Goal: Use online tool/utility: Utilize a website feature to perform a specific function

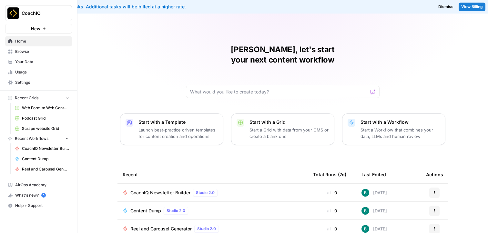
scroll to position [36, 0]
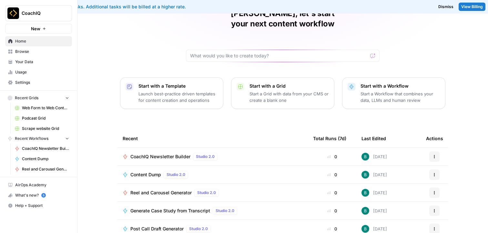
click at [157, 190] on span "Reel and Carousel Generator" at bounding box center [160, 193] width 61 height 6
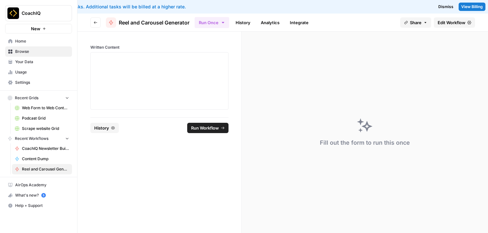
click at [446, 23] on span "Edit Workflow" at bounding box center [452, 22] width 28 height 6
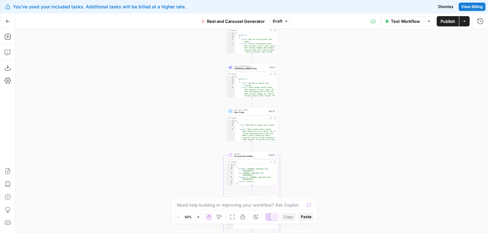
click at [258, 157] on span "Process Each Reel" at bounding box center [250, 156] width 33 height 3
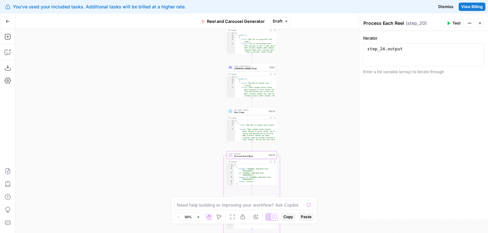
click at [482, 26] on button "Close" at bounding box center [480, 23] width 8 height 8
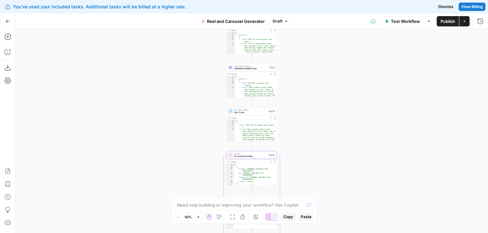
click at [158, 66] on div "Workflow Set Inputs Inputs LLM · [PERSON_NAME] Opus 4 Create Reels and Carousel…" at bounding box center [251, 131] width 472 height 204
